Goal: Check status: Check status

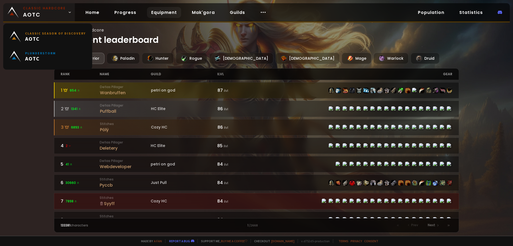
click at [54, 11] on span "Classic Hardcore AOTC" at bounding box center [44, 12] width 43 height 13
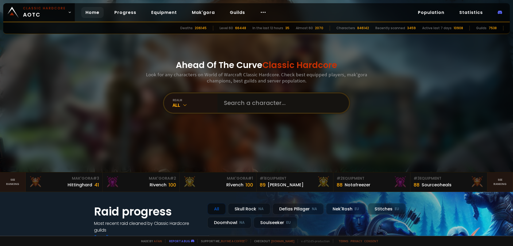
click at [253, 107] on input "text" at bounding box center [282, 102] width 122 height 19
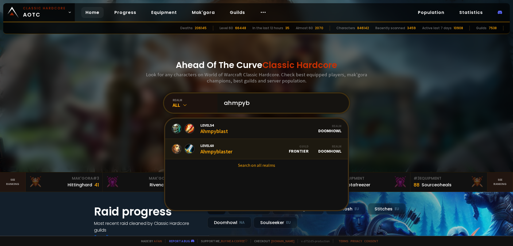
type input "ahmpyb"
click at [227, 151] on div "Level 60 Ahmpyblaster" at bounding box center [217, 148] width 32 height 11
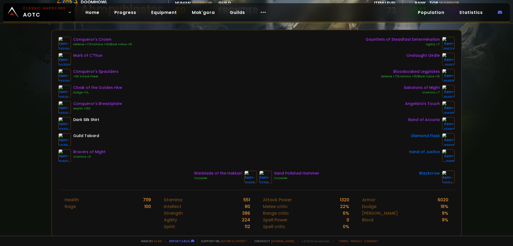
scroll to position [80, 0]
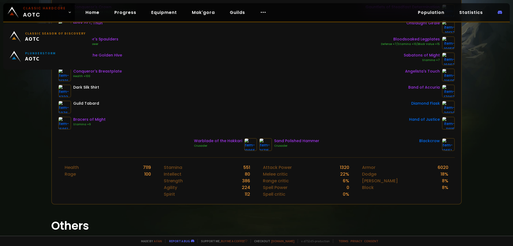
scroll to position [107, 0]
